Goal: Task Accomplishment & Management: Manage account settings

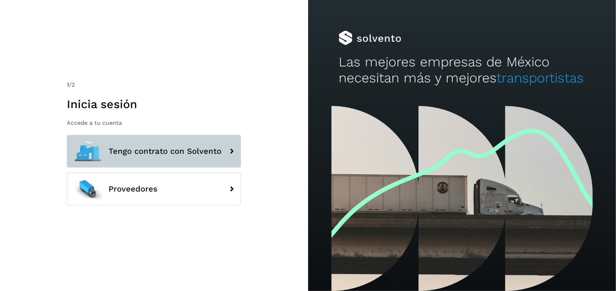
click at [144, 142] on button "Tengo contrato con Solvento" at bounding box center [154, 151] width 174 height 33
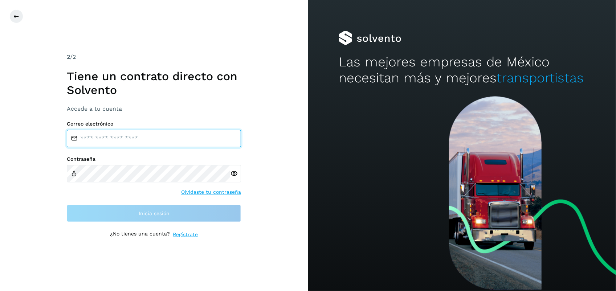
type input "**********"
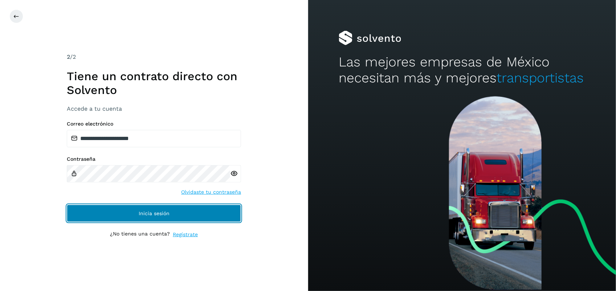
click at [133, 212] on button "Inicia sesión" at bounding box center [154, 213] width 174 height 17
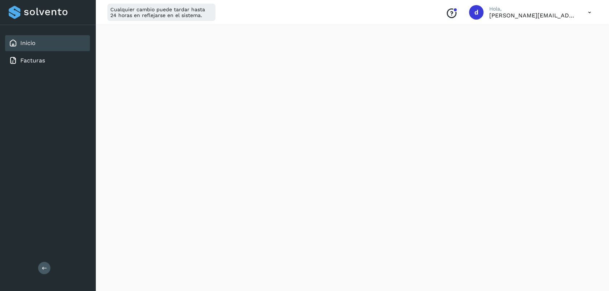
scroll to position [169, 0]
